Goal: Find specific page/section: Find specific page/section

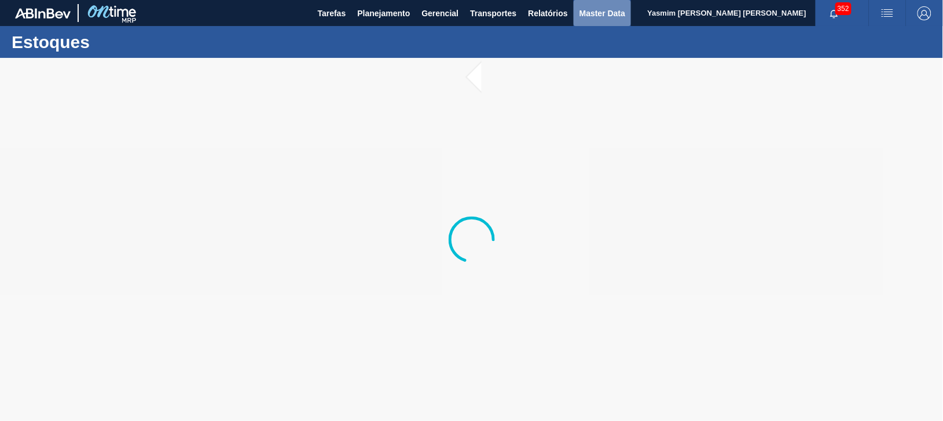
click at [614, 14] on span "Master Data" at bounding box center [602, 13] width 46 height 14
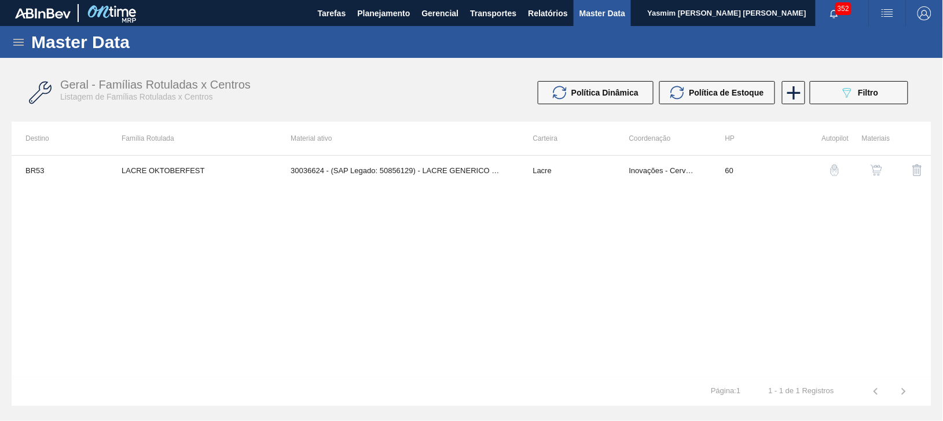
click at [21, 33] on div "Master Data" at bounding box center [471, 42] width 943 height 32
click at [20, 41] on icon at bounding box center [18, 42] width 10 height 7
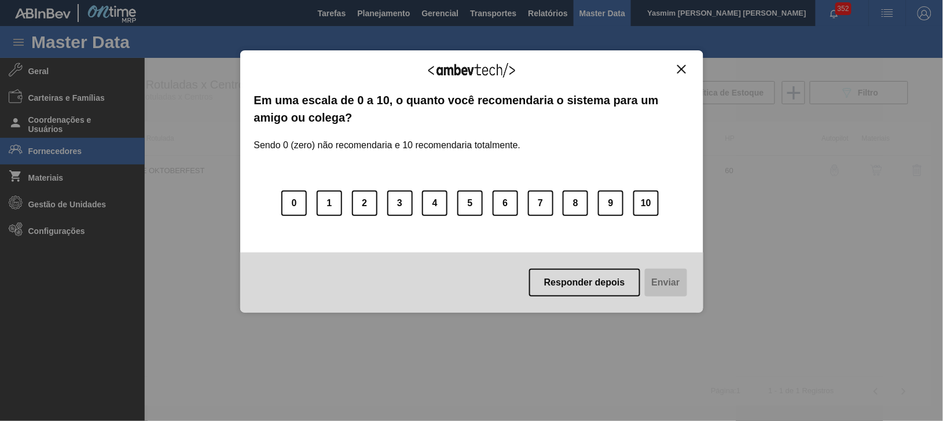
click at [85, 148] on div "Agradecemos seu feedback! Em uma escala de 0 a 10, o quanto você recomendaria o…" at bounding box center [471, 210] width 943 height 421
click at [556, 297] on div "Responder depois Enviar" at bounding box center [471, 282] width 463 height 60
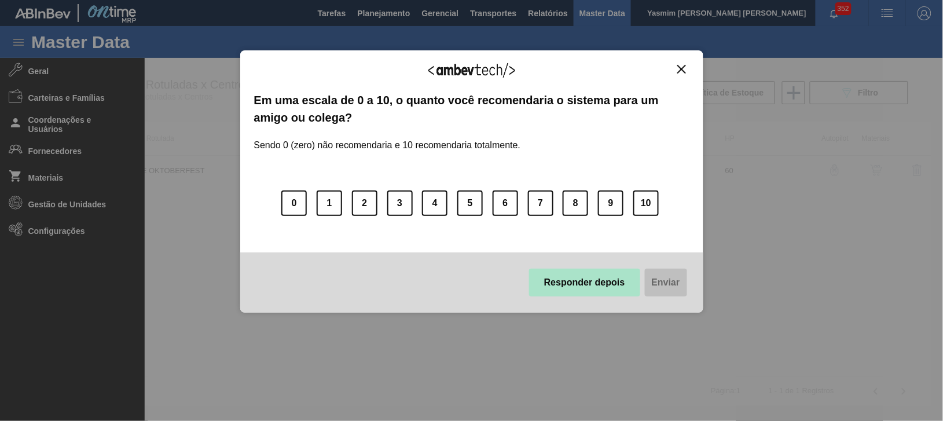
click at [588, 274] on button "Responder depois" at bounding box center [584, 282] width 111 height 28
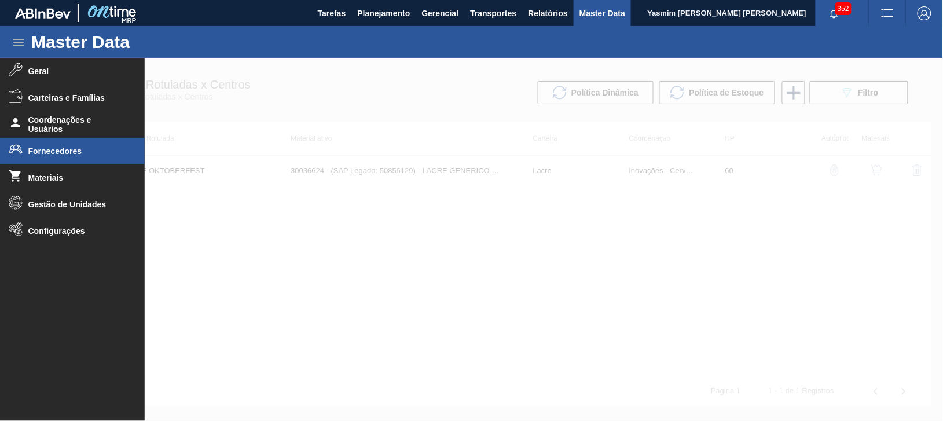
click at [91, 158] on li "Fornecedores" at bounding box center [72, 151] width 145 height 27
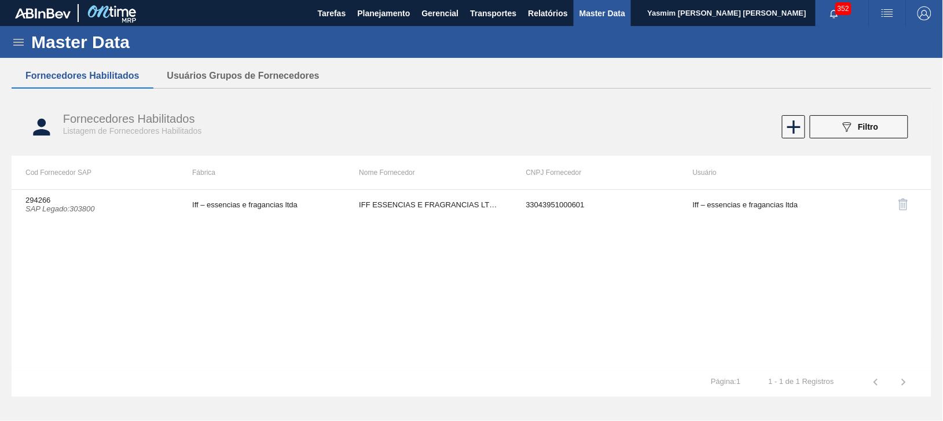
click at [869, 135] on button "089F7B8B-B2A5-4AFE-B5C0-19BA573D28AC Filtro" at bounding box center [859, 126] width 98 height 23
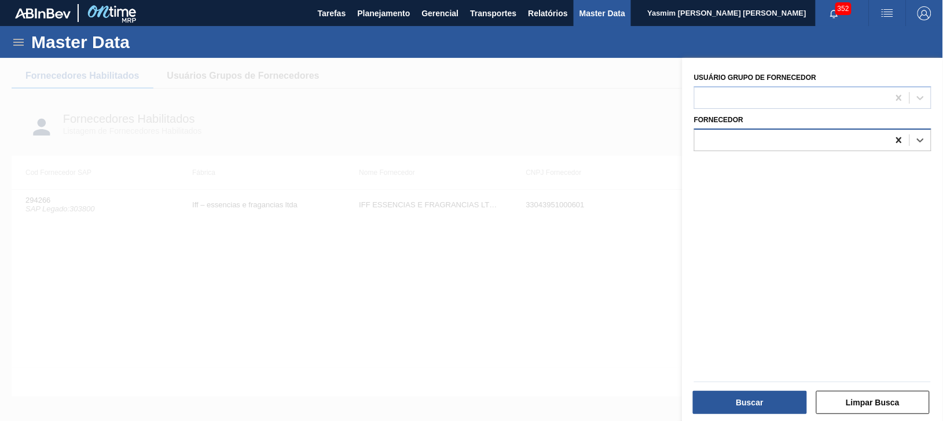
click at [894, 147] on div at bounding box center [898, 140] width 21 height 21
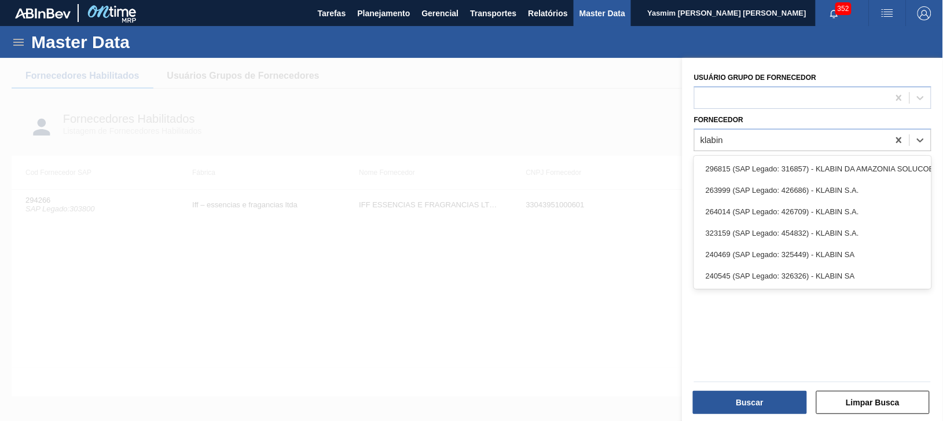
type input "klabin"
click at [390, 194] on div at bounding box center [471, 268] width 943 height 421
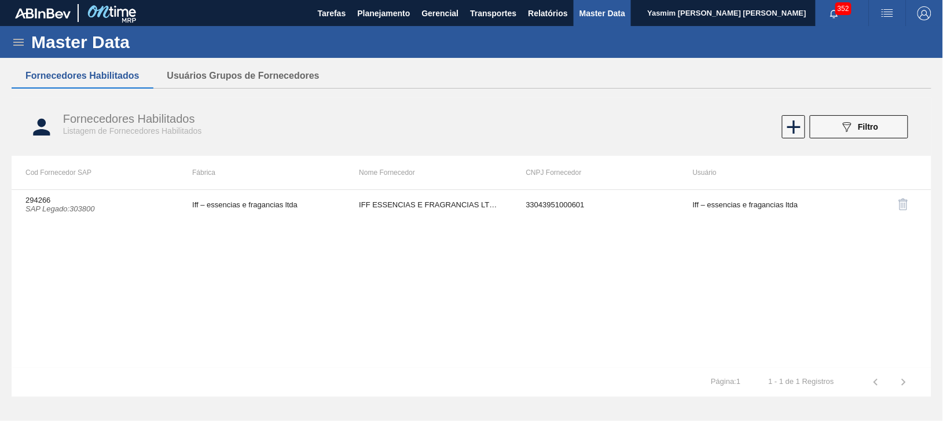
click at [365, 27] on div "Master Data" at bounding box center [471, 42] width 943 height 32
click at [361, 29] on div "Master Data" at bounding box center [471, 42] width 943 height 32
click at [360, 19] on span "Planejamento" at bounding box center [383, 13] width 53 height 14
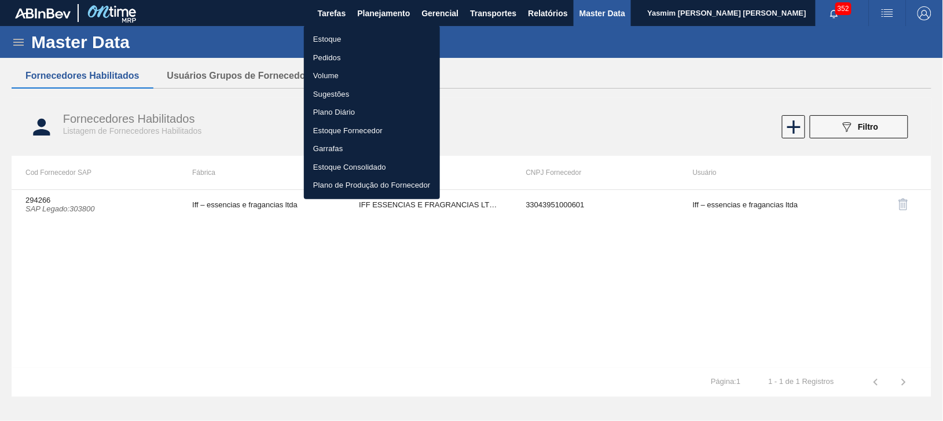
click at [344, 37] on li "Estoque" at bounding box center [372, 39] width 136 height 19
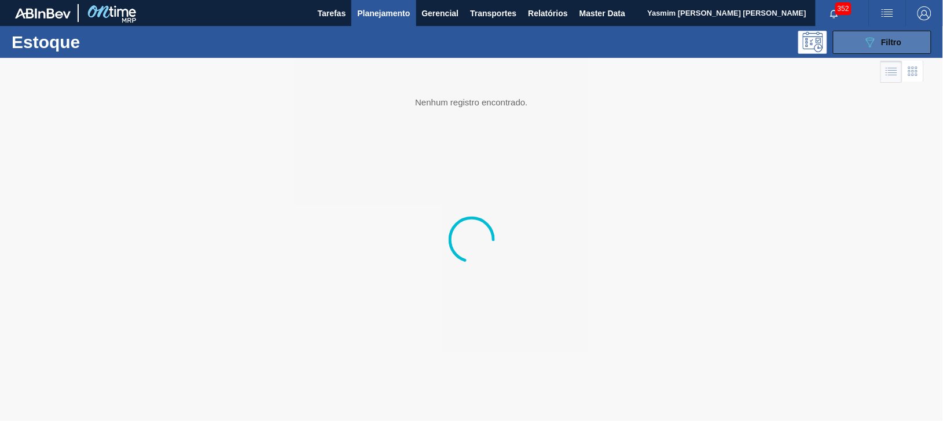
click at [867, 39] on icon "089F7B8B-B2A5-4AFE-B5C0-19BA573D28AC" at bounding box center [870, 42] width 14 height 14
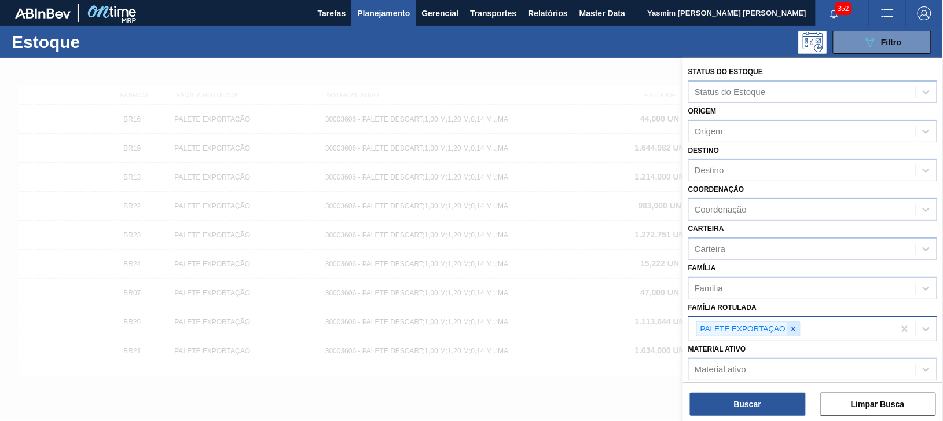
click at [789, 328] on icon at bounding box center [793, 329] width 8 height 8
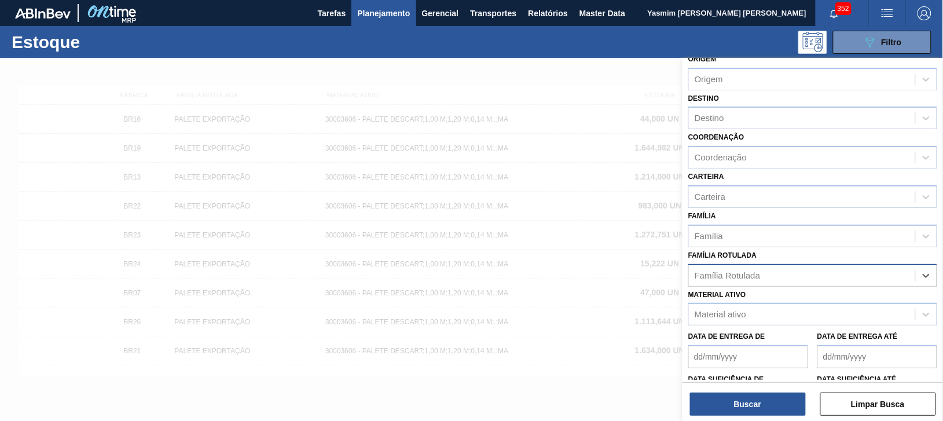
scroll to position [64, 0]
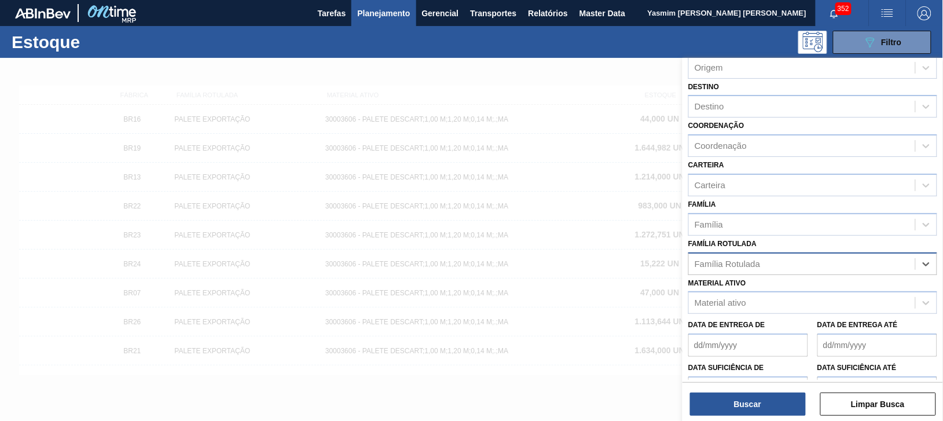
click at [760, 321] on label "Data de Entrega de" at bounding box center [726, 325] width 77 height 8
click at [760, 333] on de "Data de Entrega de" at bounding box center [748, 344] width 120 height 23
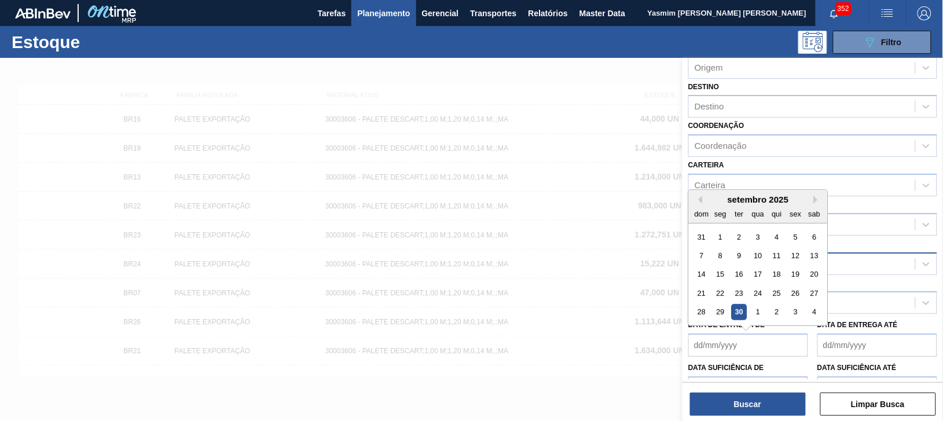
click at [732, 304] on div "30" at bounding box center [739, 312] width 16 height 16
type de "[DATE]"
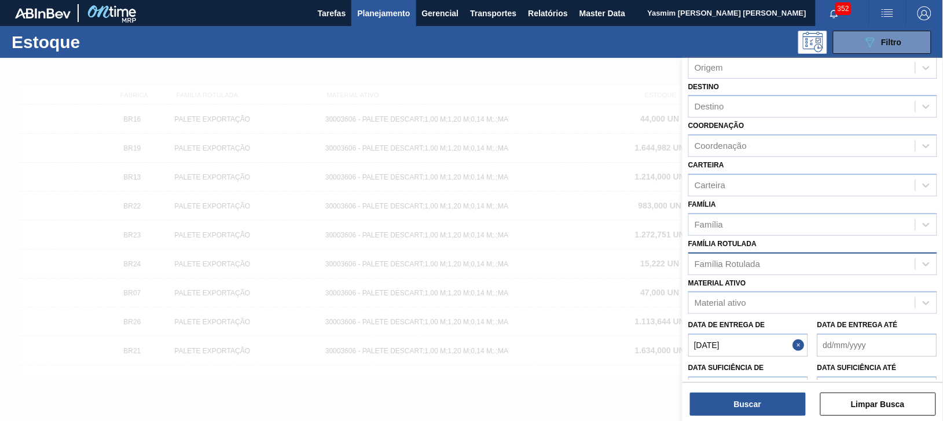
click at [794, 343] on button "Close" at bounding box center [800, 344] width 15 height 23
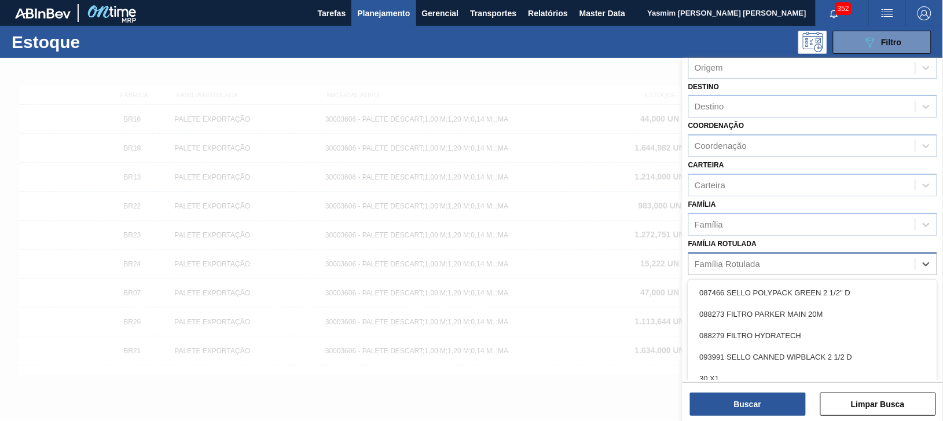
click at [749, 259] on div "Família Rotulada" at bounding box center [726, 264] width 65 height 10
type Rotulada "corona cero"
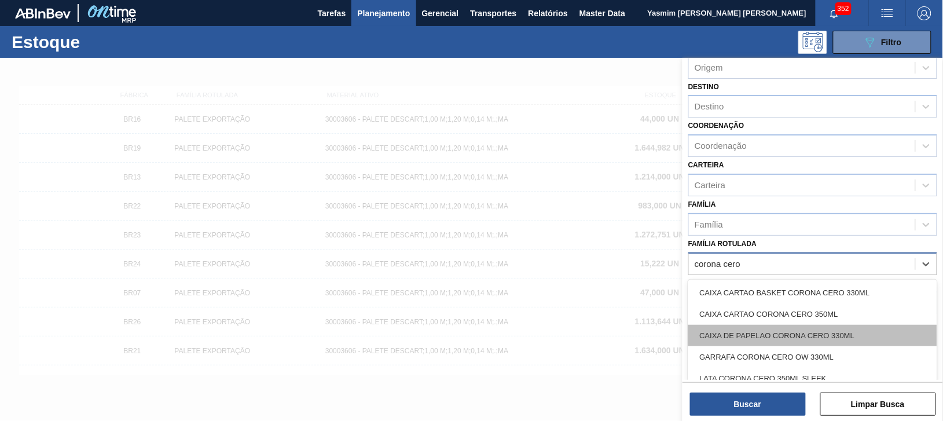
click at [834, 325] on div "CAIXA DE PAPELAO CORONA CERO 330ML" at bounding box center [812, 335] width 249 height 21
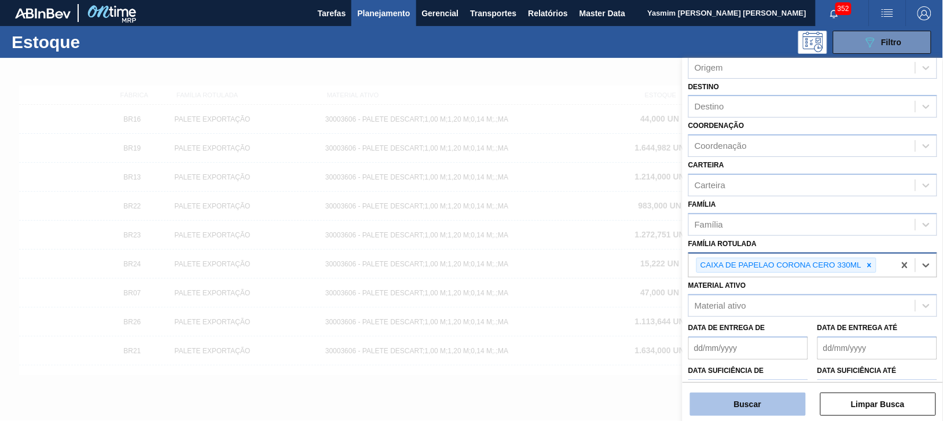
click at [771, 396] on button "Buscar" at bounding box center [748, 403] width 116 height 23
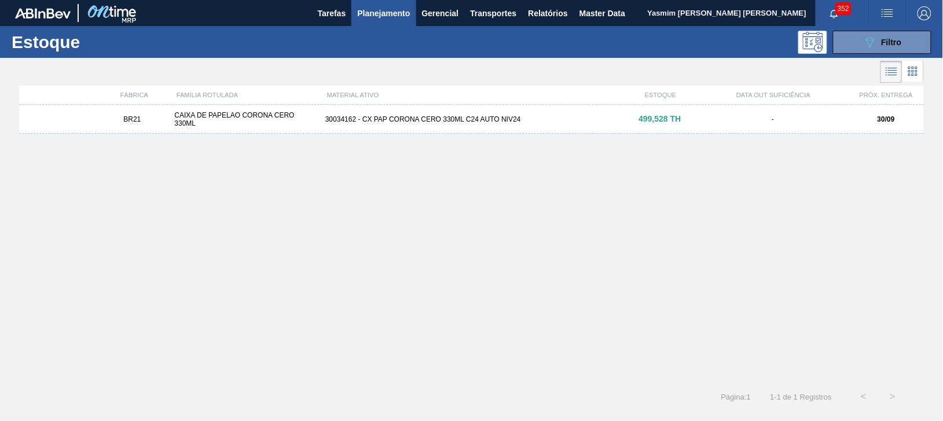
click at [421, 112] on div "BR21 CAIXA DE PAPELAO CORONA CERO 330ML 30034162 - CX PAP CORONA CERO 330ML C24…" at bounding box center [471, 119] width 904 height 29
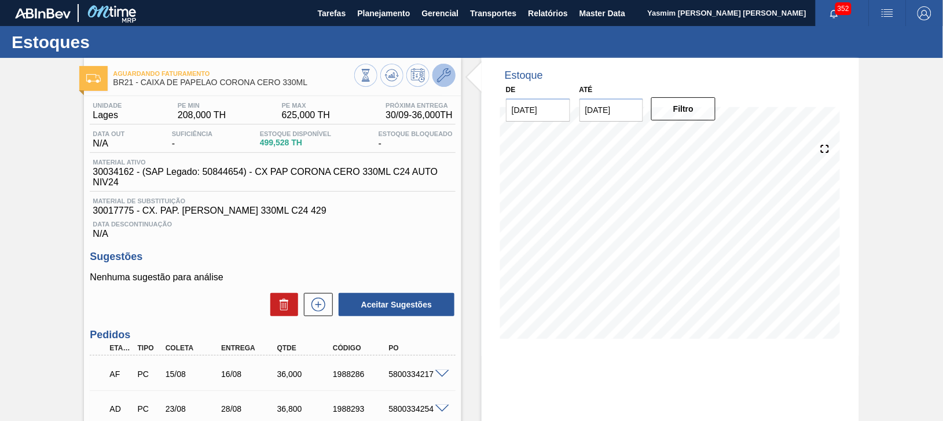
click at [433, 81] on button at bounding box center [443, 75] width 23 height 23
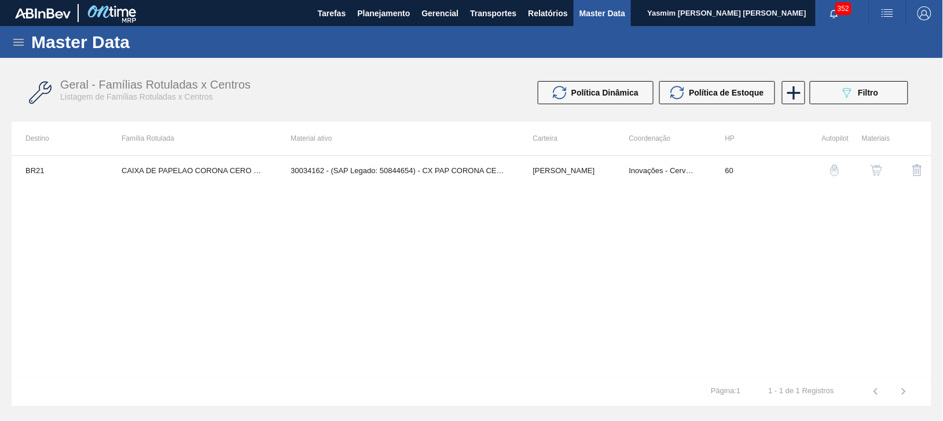
click at [875, 161] on button "button" at bounding box center [876, 170] width 28 height 28
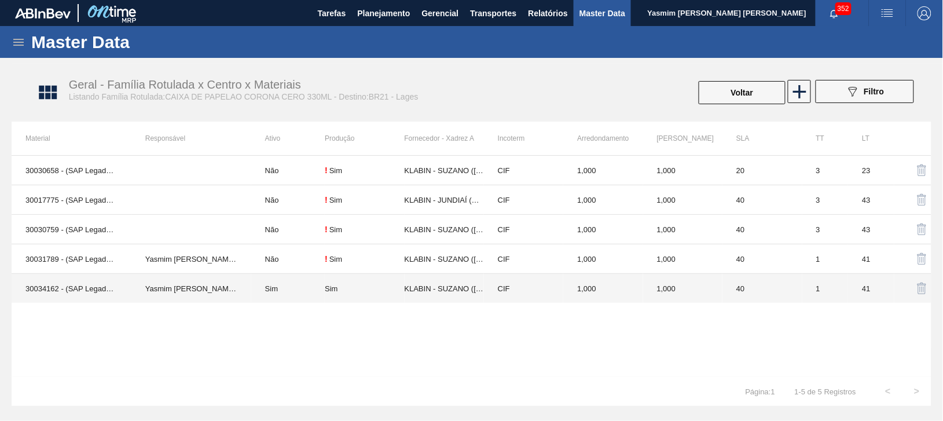
click at [230, 294] on td "Yasmim [PERSON_NAME] [PERSON_NAME]" at bounding box center [191, 289] width 120 height 30
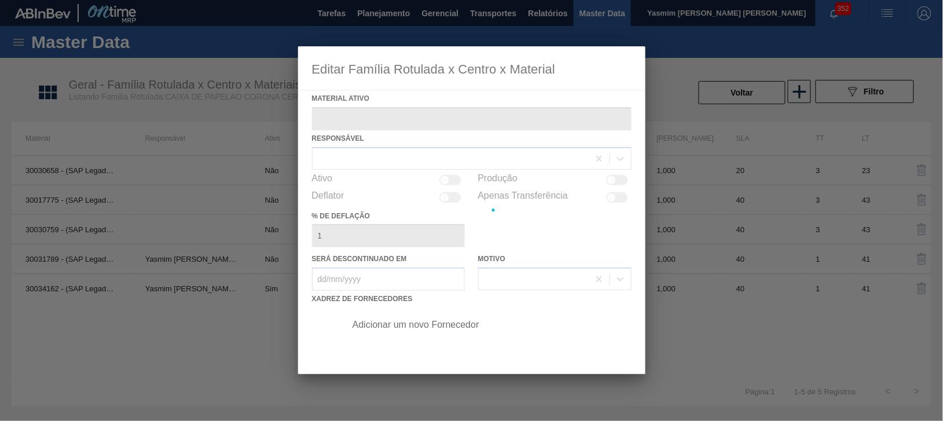
type ativo "30034162 - (SAP Legado: 50844654) - CX PAP CORONA CERO 330ML C24 AUTO NIV24"
checkbox input "true"
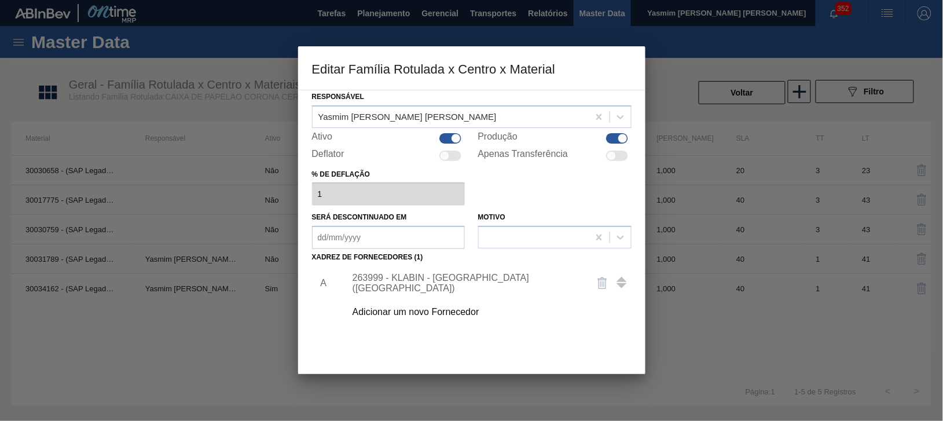
scroll to position [64, 0]
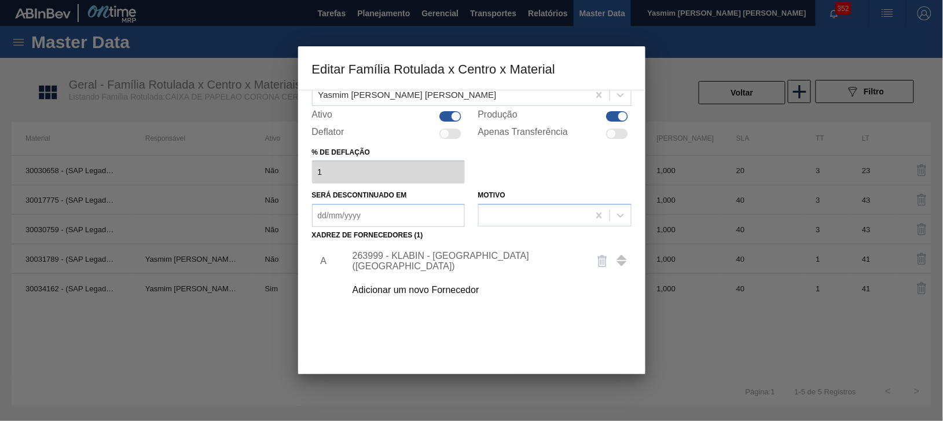
click at [397, 271] on div "263999 - KLABIN - [GEOGRAPHIC_DATA] ([GEOGRAPHIC_DATA])" at bounding box center [465, 261] width 227 height 21
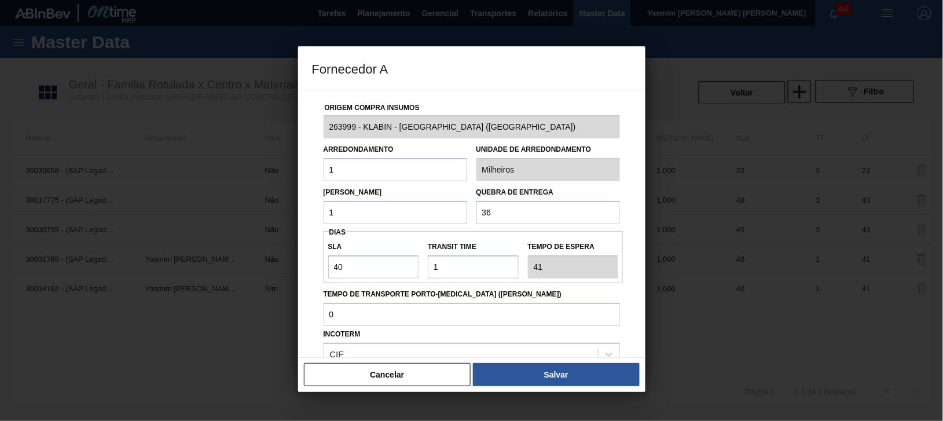
drag, startPoint x: 383, startPoint y: 370, endPoint x: 492, endPoint y: 39, distance: 349.1
click at [384, 370] on button "Cancelar" at bounding box center [387, 374] width 167 height 23
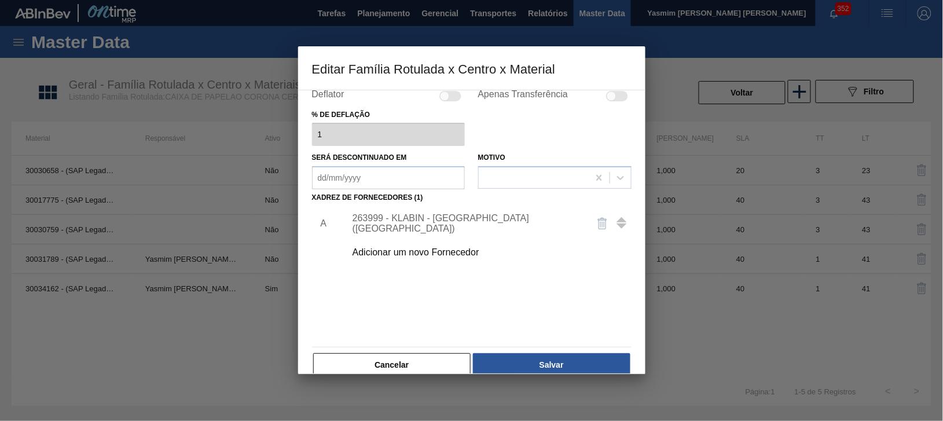
scroll to position [119, 0]
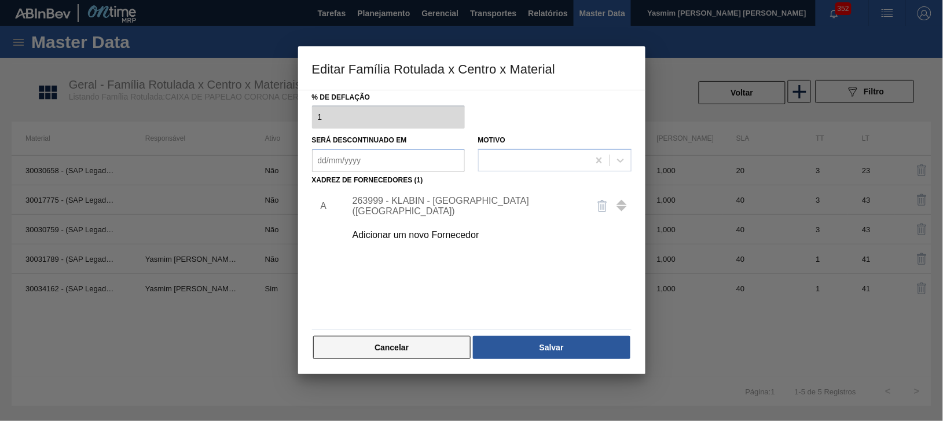
click at [439, 359] on button "Cancelar" at bounding box center [392, 347] width 158 height 23
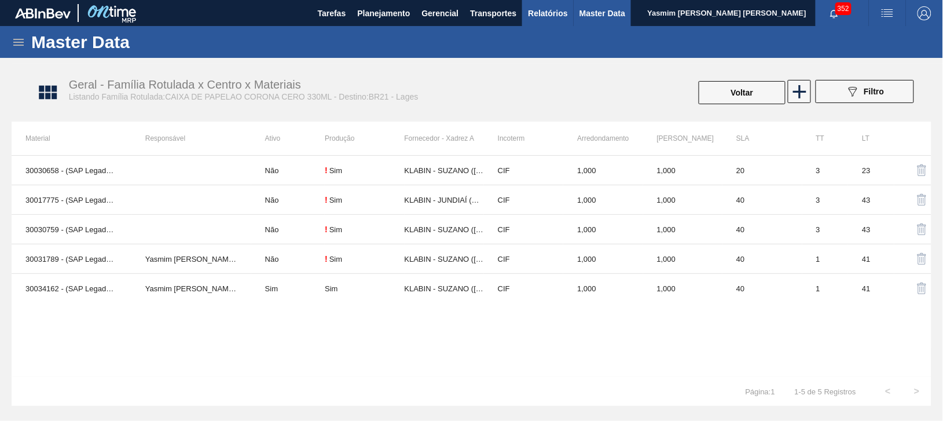
click at [536, 24] on button "Relatórios" at bounding box center [547, 13] width 51 height 26
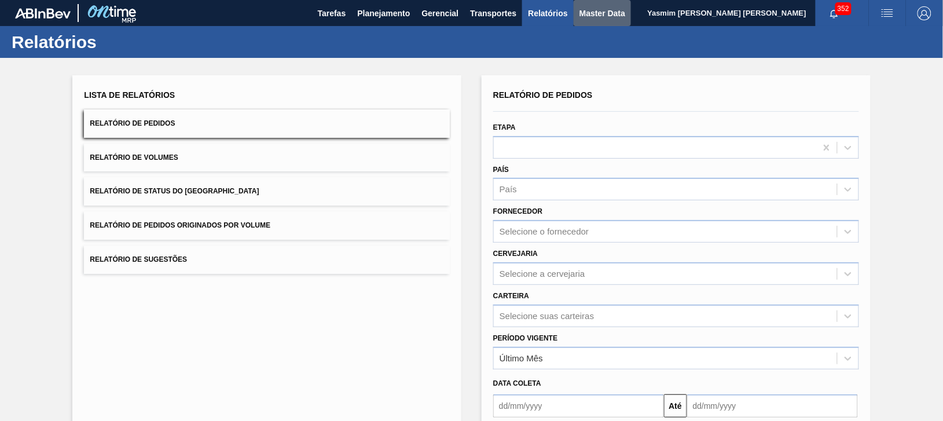
drag, startPoint x: 641, startPoint y: 14, endPoint x: 583, endPoint y: 20, distance: 58.1
click at [625, 13] on span "Master Data" at bounding box center [602, 13] width 46 height 14
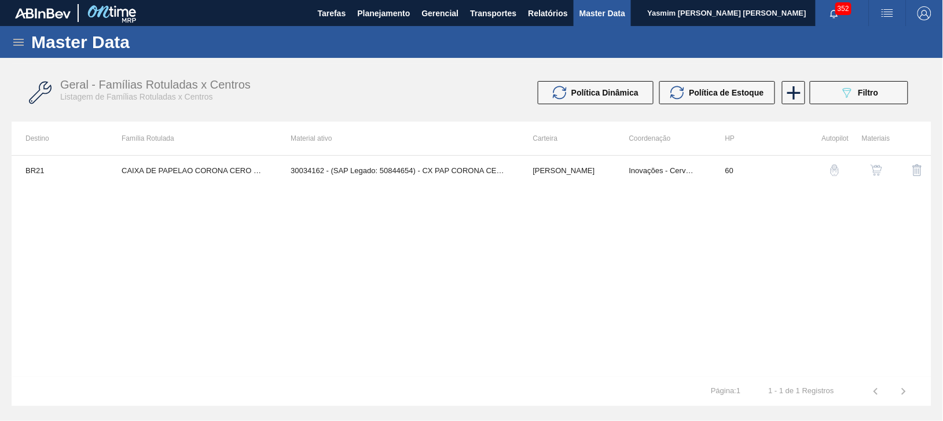
click at [16, 41] on icon at bounding box center [19, 42] width 14 height 14
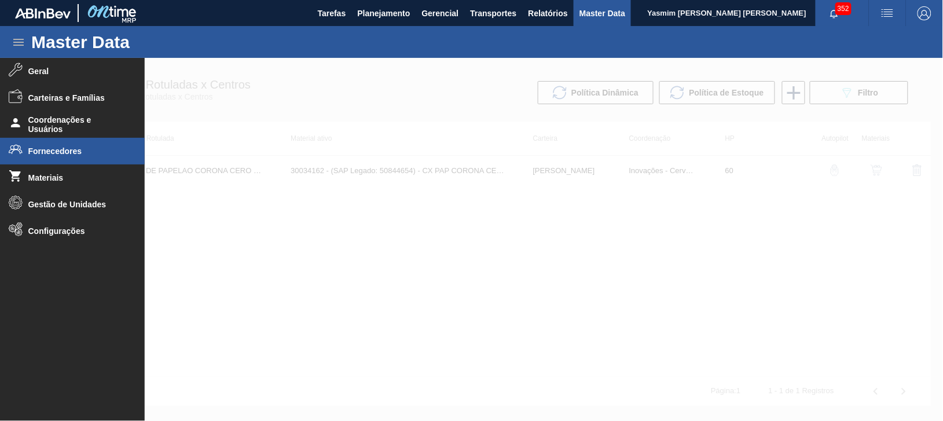
click at [83, 148] on span "Fornecedores" at bounding box center [75, 150] width 95 height 9
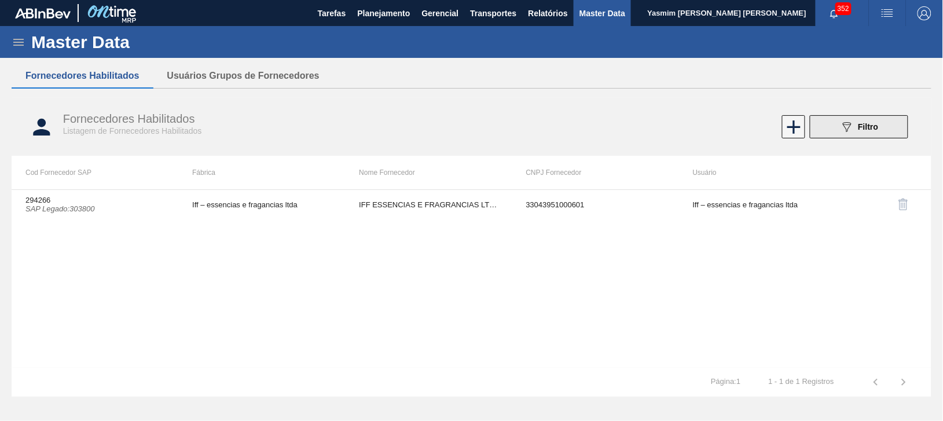
click at [863, 134] on button "089F7B8B-B2A5-4AFE-B5C0-19BA573D28AC Filtro" at bounding box center [859, 126] width 98 height 23
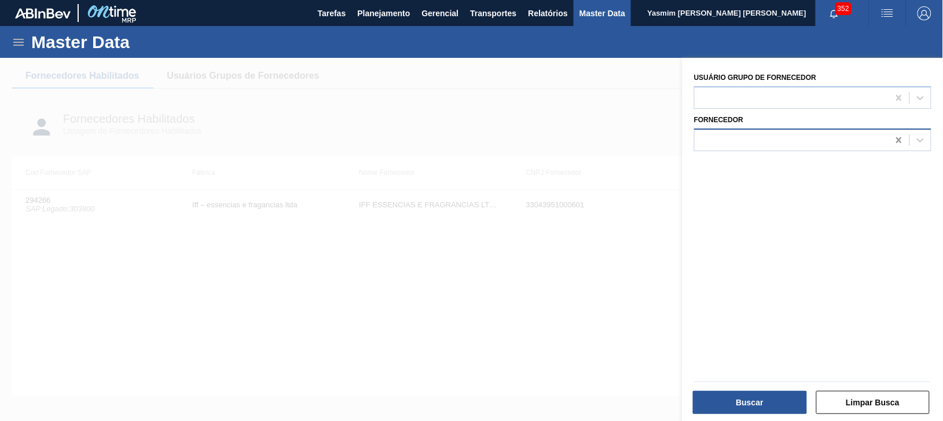
click at [902, 136] on icon at bounding box center [899, 140] width 12 height 12
paste input "263999"
type input "263999"
click at [782, 159] on div "263999 (SAP Legado: 426686) - KLABIN S.A." at bounding box center [812, 168] width 237 height 21
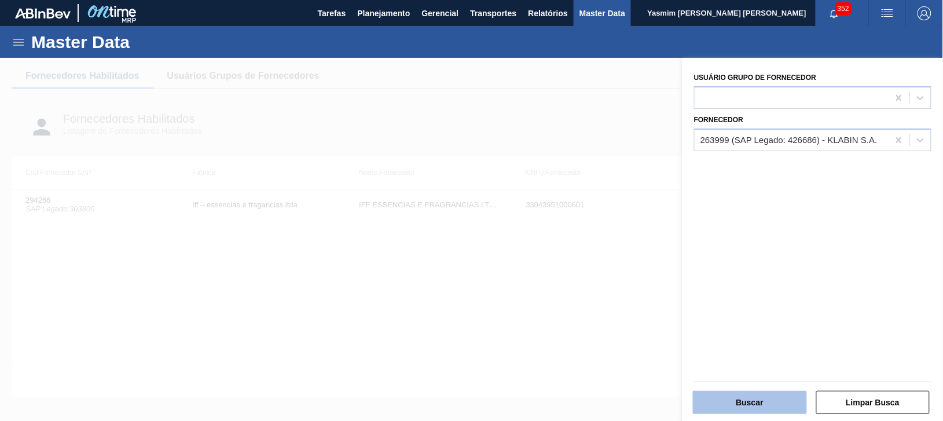
click at [715, 404] on button "Buscar" at bounding box center [750, 402] width 114 height 23
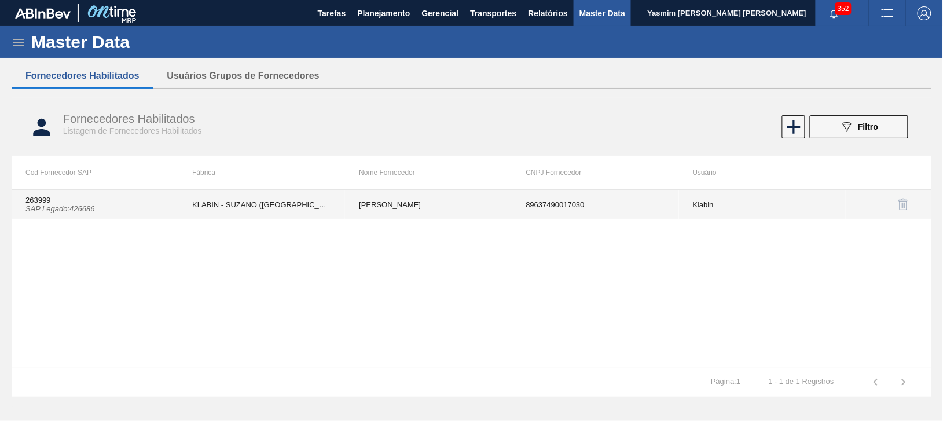
click at [367, 202] on td "[PERSON_NAME]" at bounding box center [428, 204] width 167 height 29
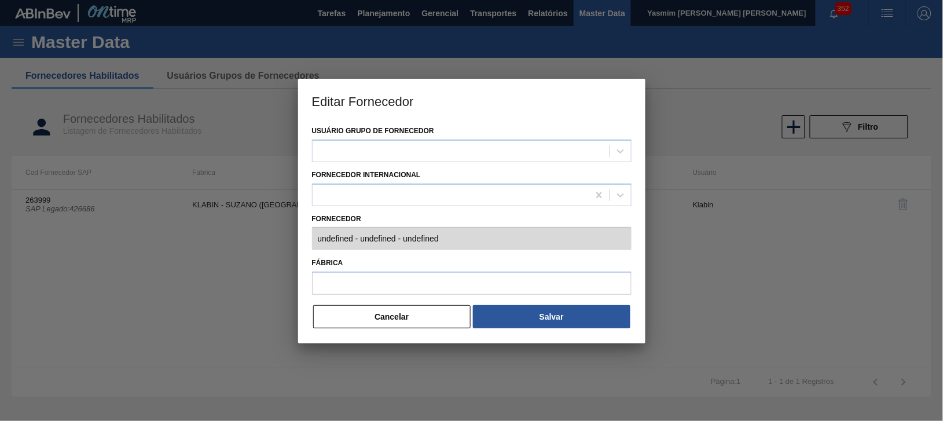
type input "263999 (SAP Legado: 426686) - [PERSON_NAME] - 89637490017030"
type input "KLABIN - SUZANO ([GEOGRAPHIC_DATA])"
